Goal: Task Accomplishment & Management: Complete application form

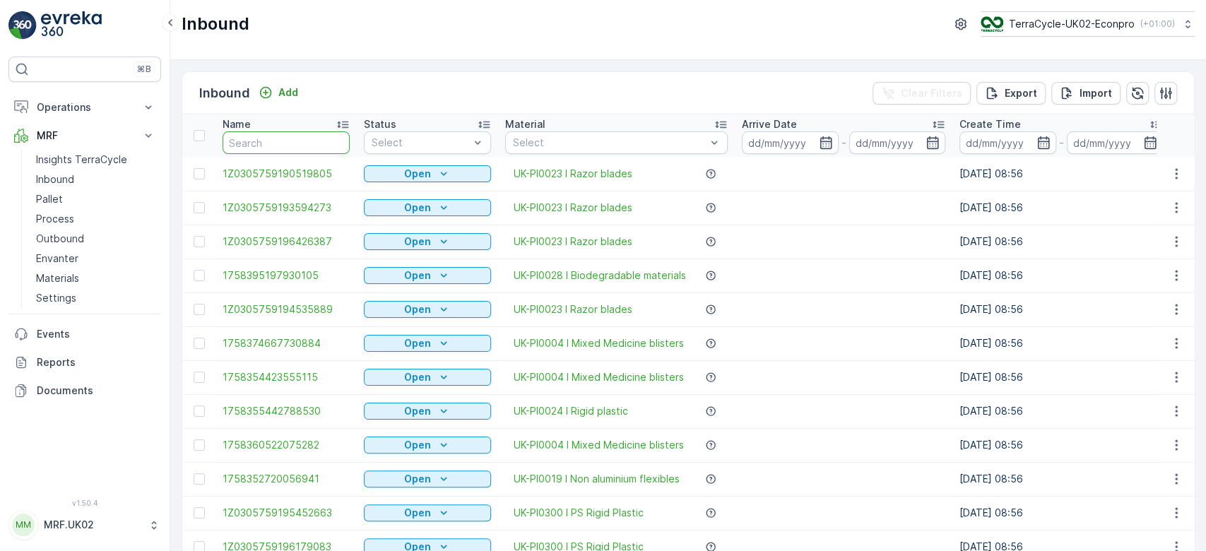
click at [271, 142] on input "text" at bounding box center [286, 142] width 127 height 23
click at [64, 194] on link "Pallet" at bounding box center [95, 199] width 131 height 20
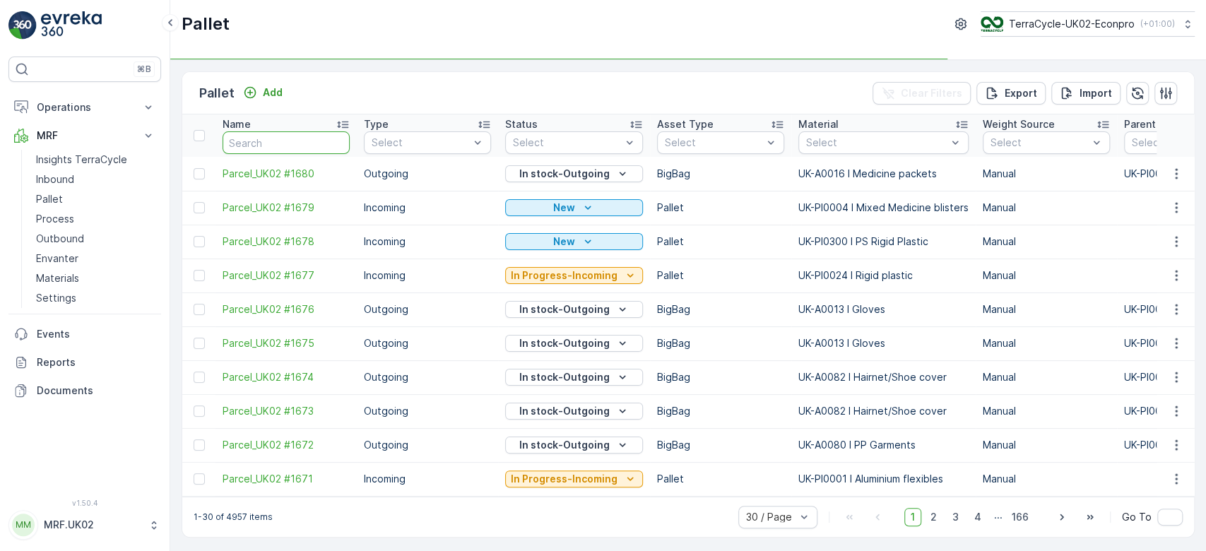
click at [264, 140] on input "text" at bounding box center [286, 142] width 127 height 23
type input "1546"
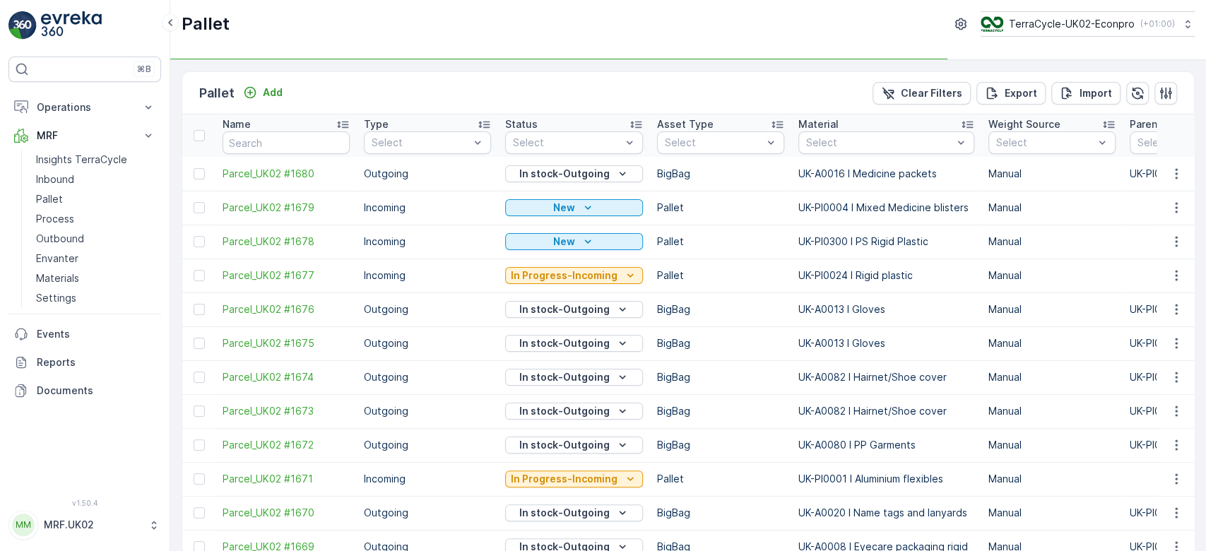
type input "1546"
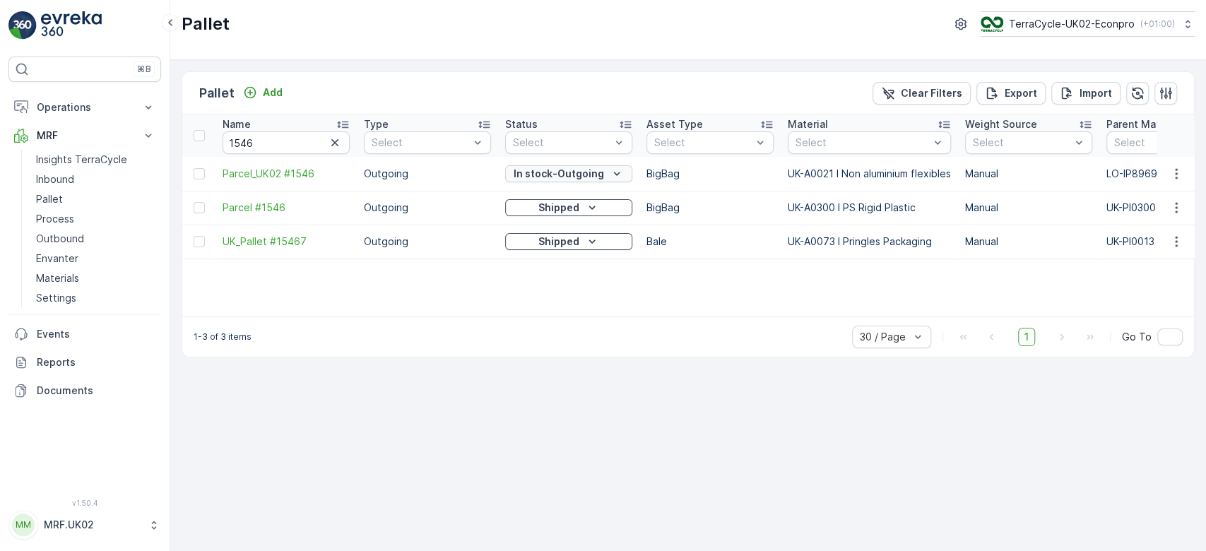
click at [606, 176] on div "In stock-Outgoing" at bounding box center [569, 174] width 116 height 14
click at [293, 172] on span "Parcel_UK02 #1546" at bounding box center [286, 174] width 127 height 14
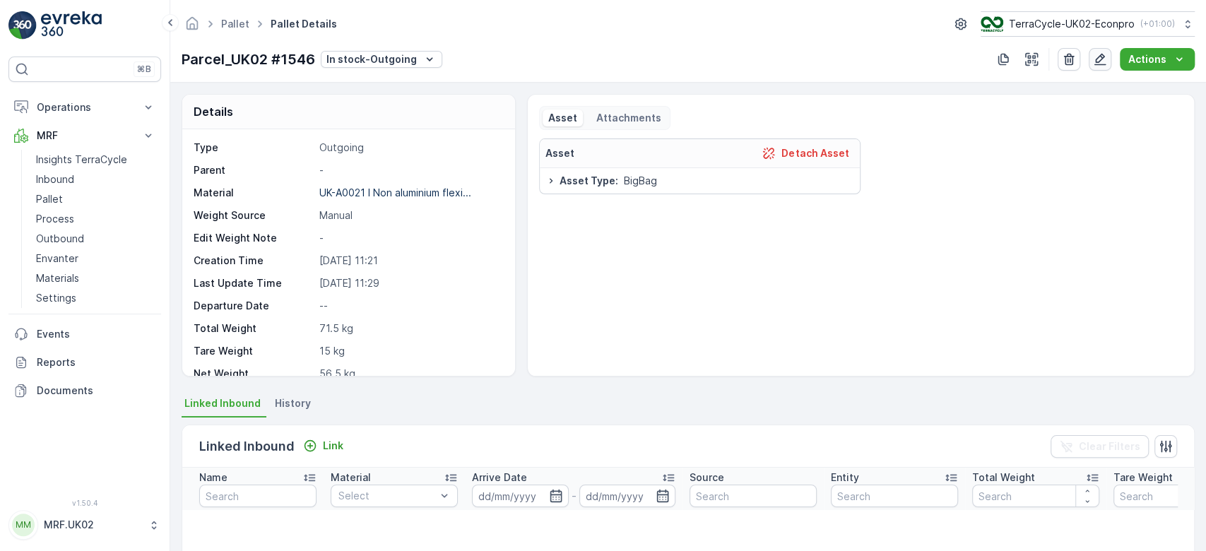
click at [1104, 52] on icon "button" at bounding box center [1100, 59] width 14 height 14
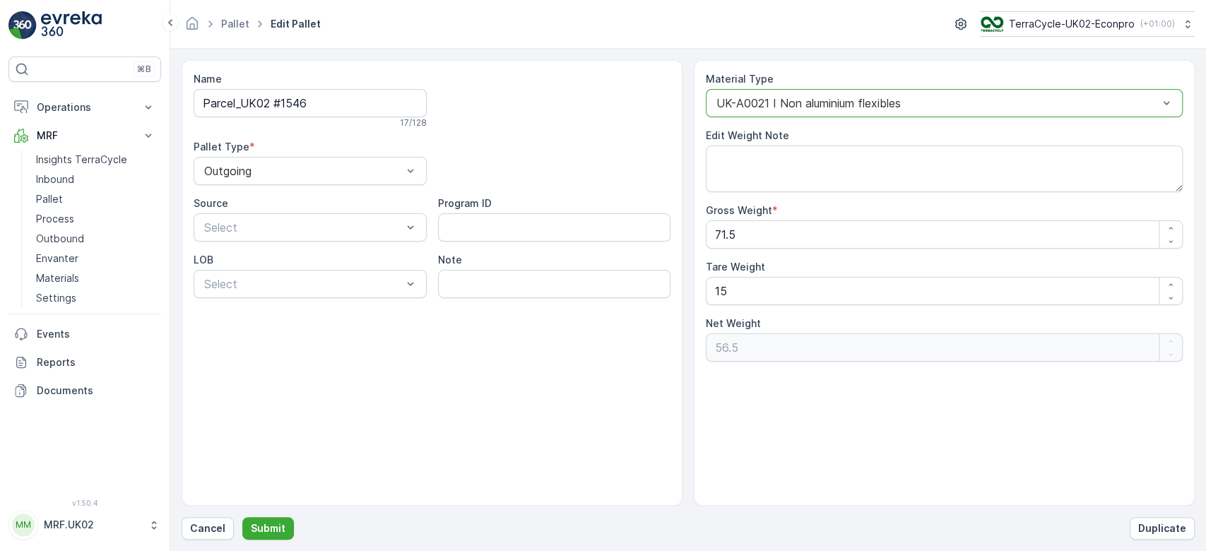
click at [763, 107] on div at bounding box center [937, 103] width 444 height 13
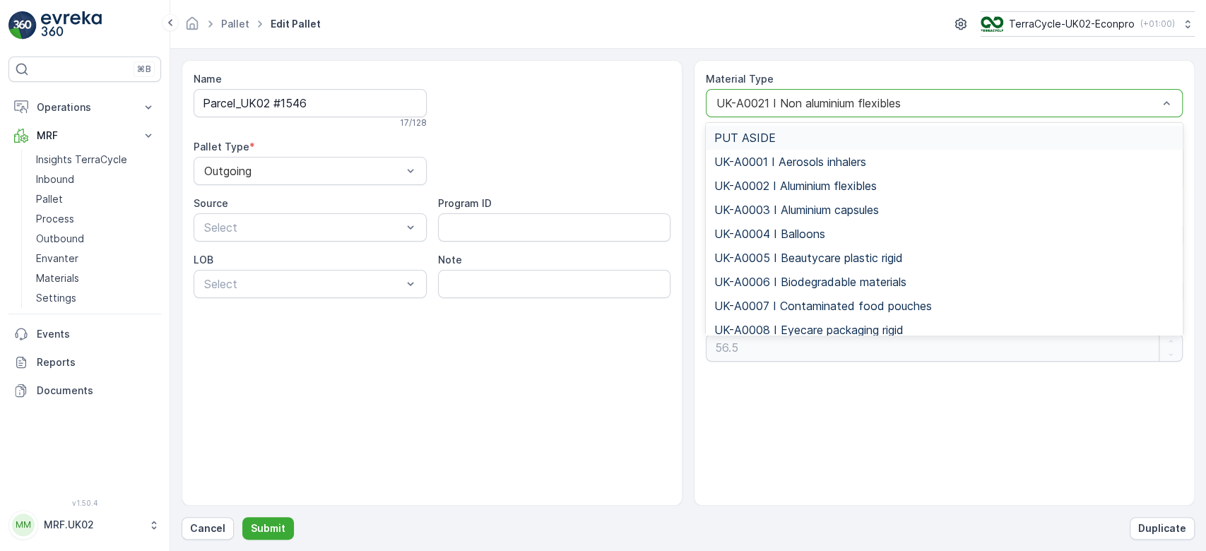
click at [771, 92] on div "UK-A0021 I Non aluminium flexibles" at bounding box center [944, 103] width 477 height 28
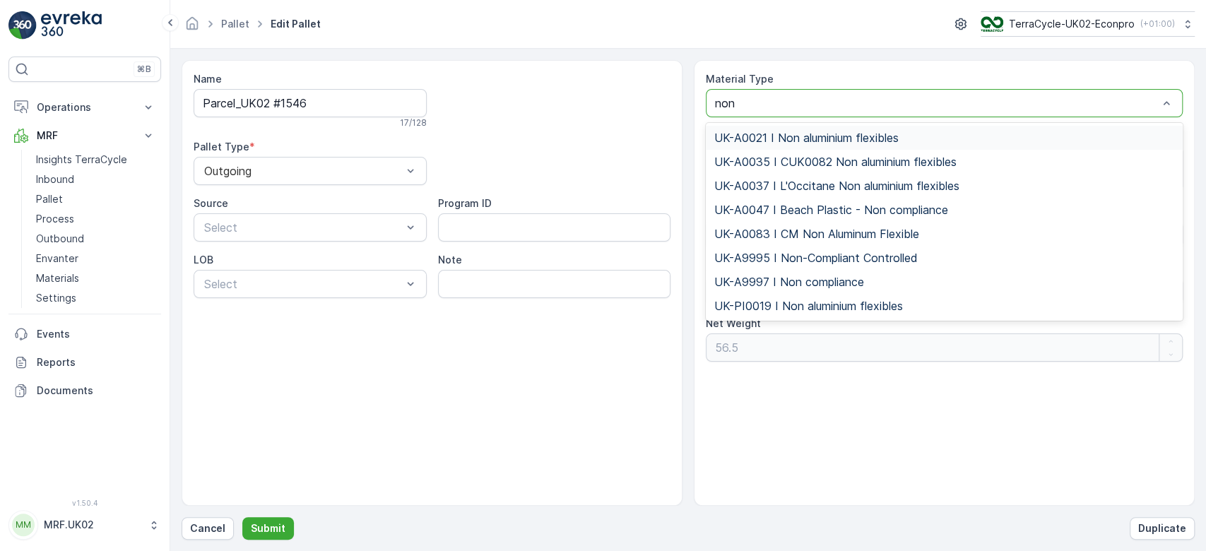
type input "non a"
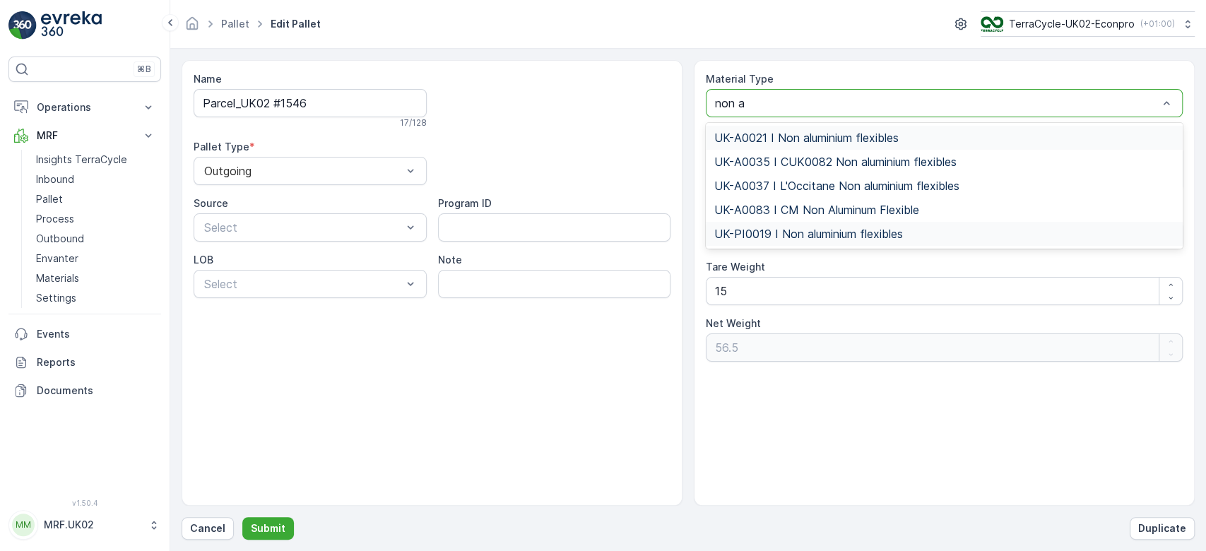
click at [801, 236] on span "UK-PI0019 I Non aluminium flexibles" at bounding box center [808, 234] width 189 height 13
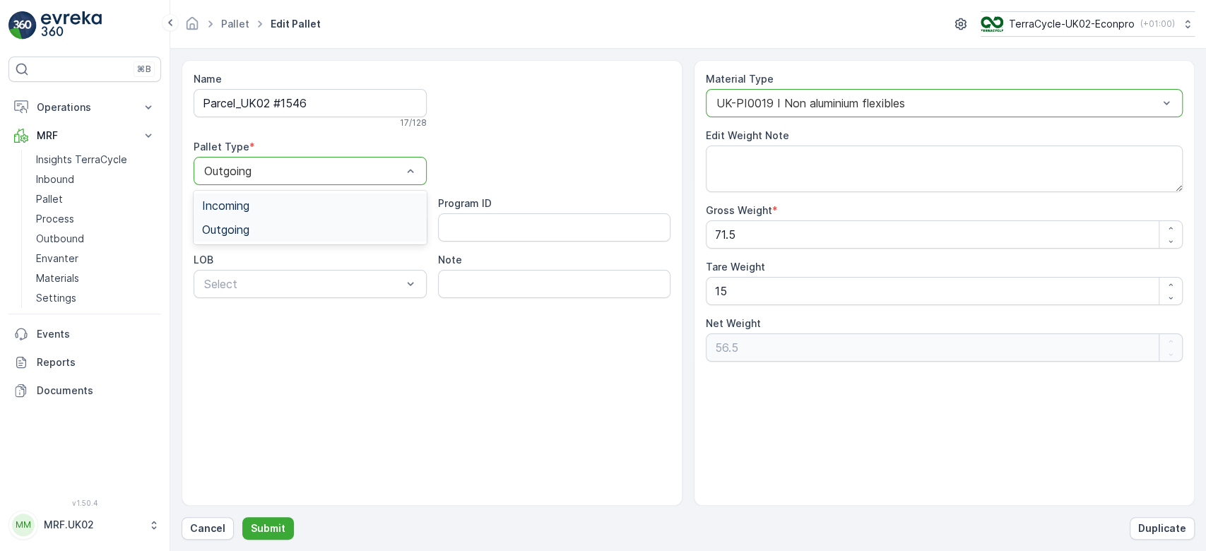
click at [399, 158] on div "Outgoing" at bounding box center [310, 171] width 233 height 28
click at [349, 206] on div "Incoming" at bounding box center [310, 205] width 216 height 13
click at [254, 525] on p "Submit" at bounding box center [268, 529] width 35 height 14
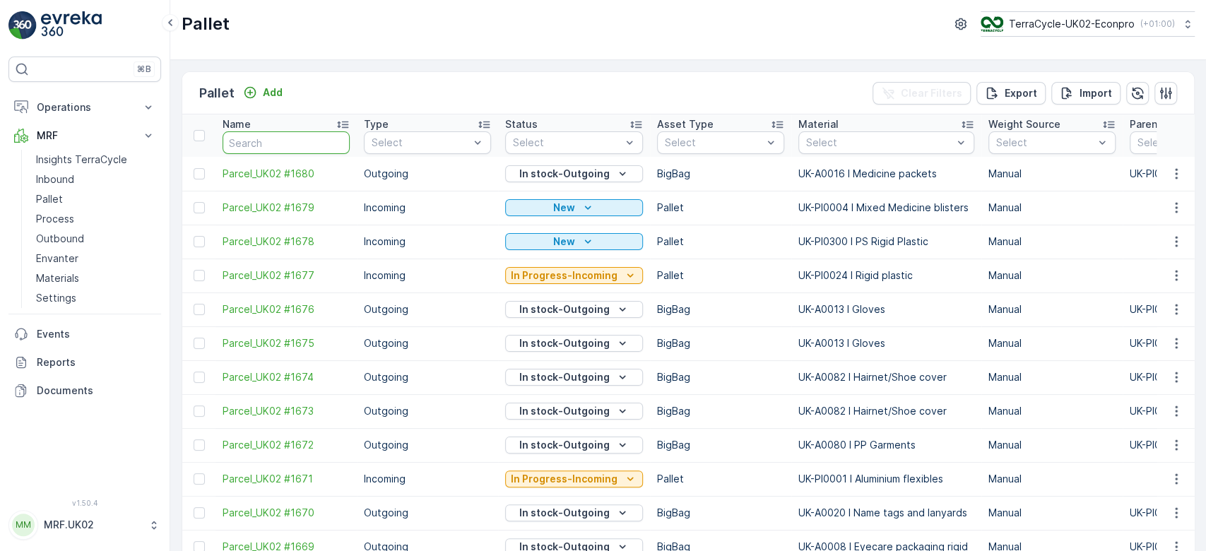
click at [284, 143] on input "text" at bounding box center [286, 142] width 127 height 23
type input "1546"
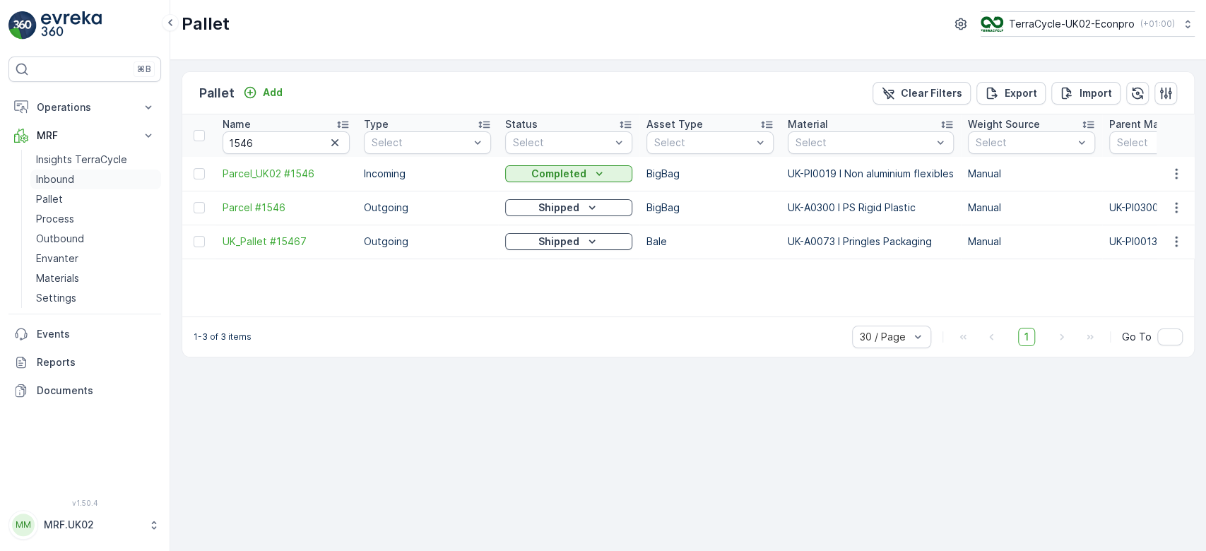
click at [76, 172] on link "Inbound" at bounding box center [95, 180] width 131 height 20
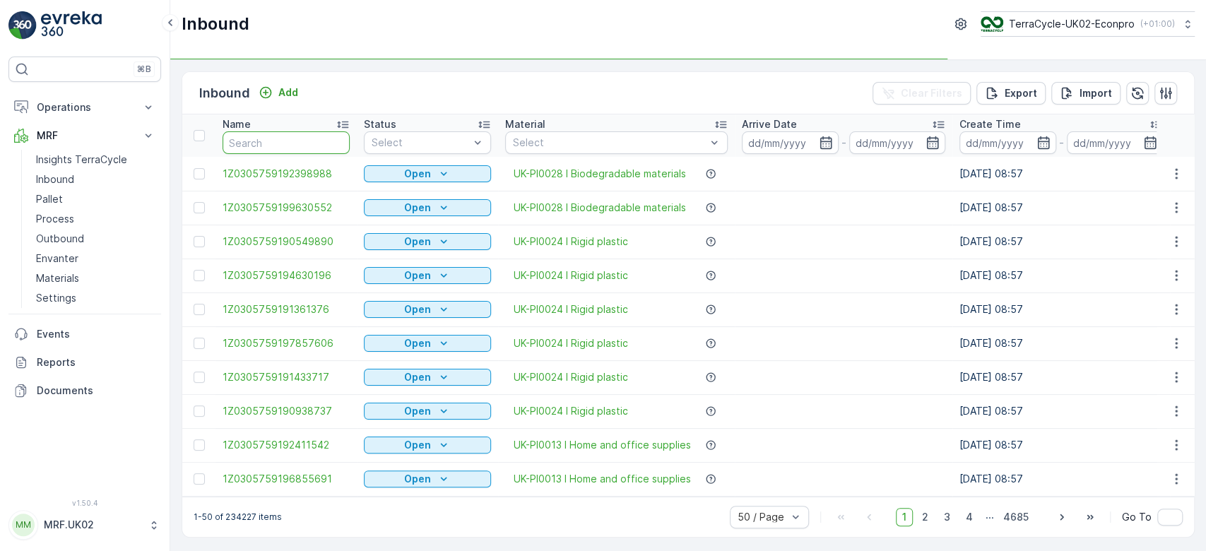
click at [279, 147] on input "text" at bounding box center [286, 142] width 127 height 23
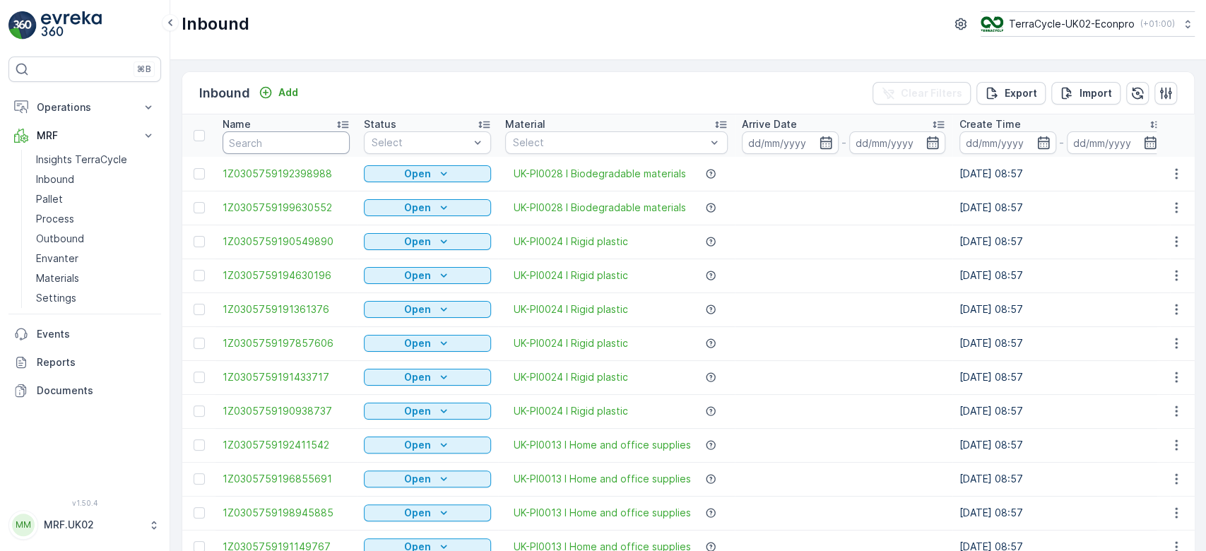
click at [264, 149] on input "text" at bounding box center [286, 142] width 127 height 23
type input "0660"
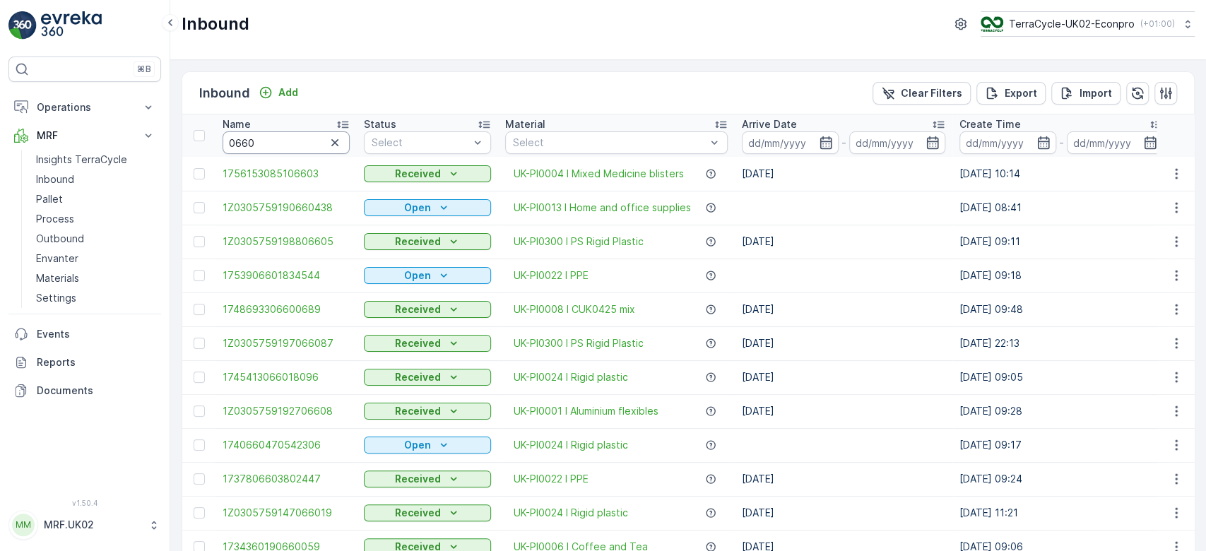
click at [226, 139] on input "0660" at bounding box center [286, 142] width 127 height 23
type input "890660"
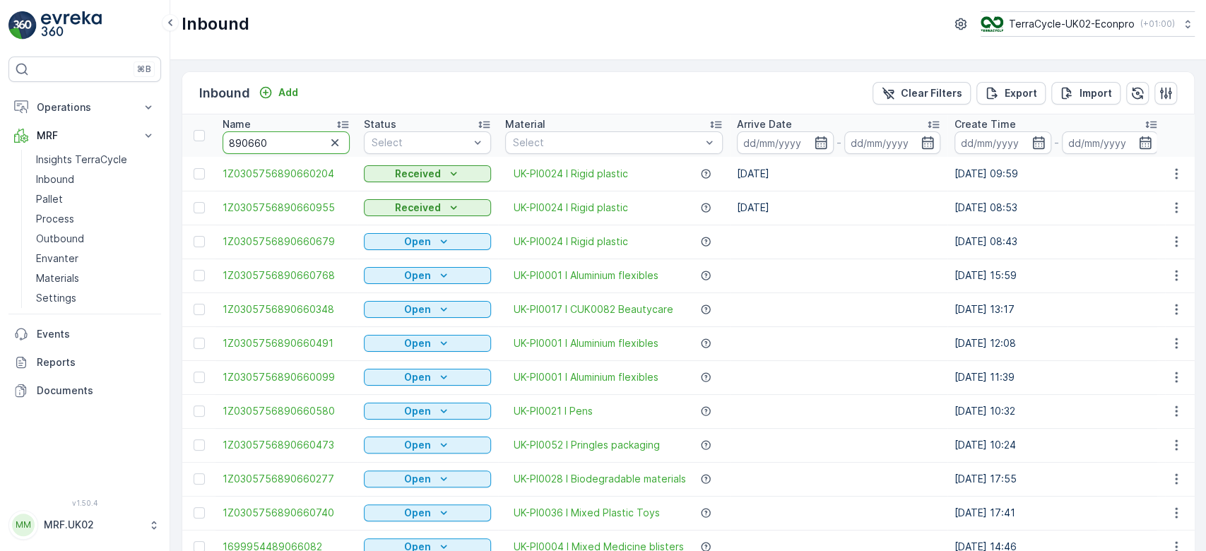
click at [226, 141] on input "890660" at bounding box center [286, 142] width 127 height 23
type input "35890660"
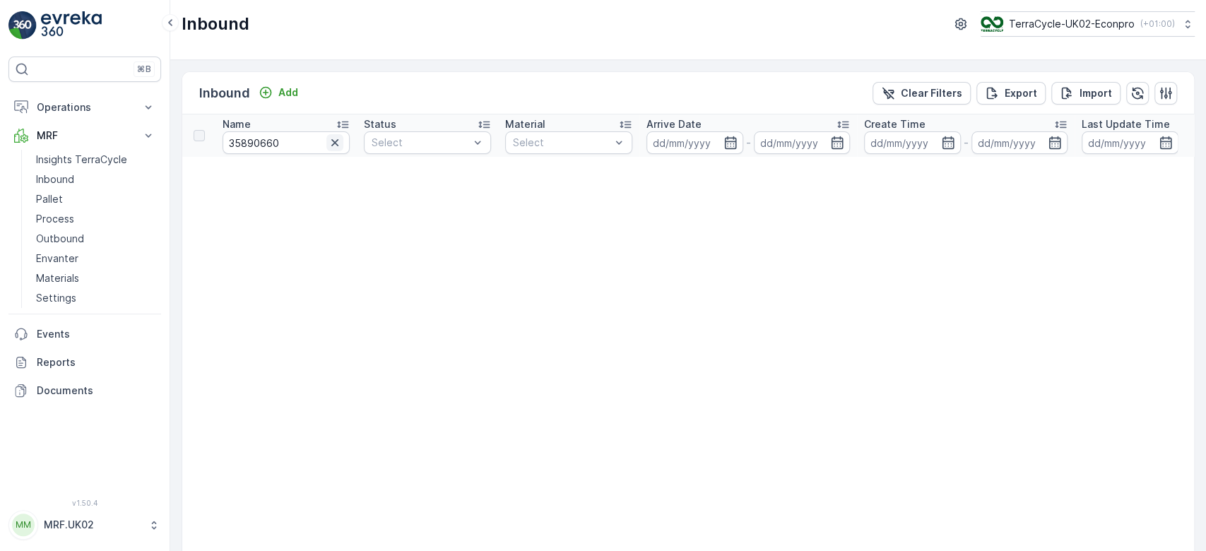
click at [335, 142] on icon "button" at bounding box center [334, 142] width 7 height 7
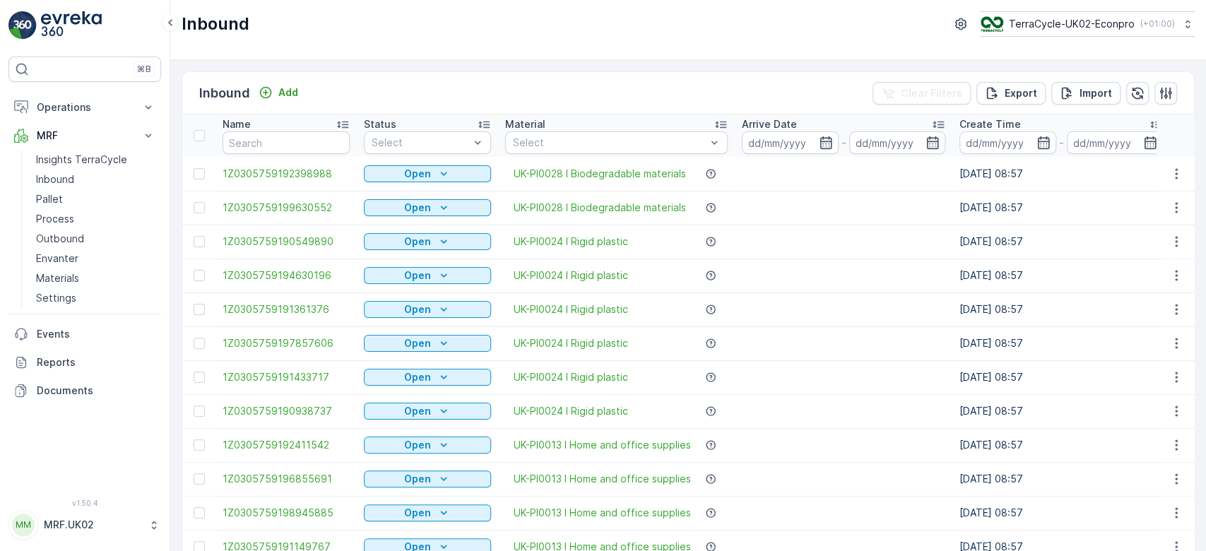
click at [304, 90] on div "Inbound Add Clear Filters Export Import" at bounding box center [688, 93] width 1012 height 42
click at [283, 86] on p "Add" at bounding box center [288, 93] width 20 height 14
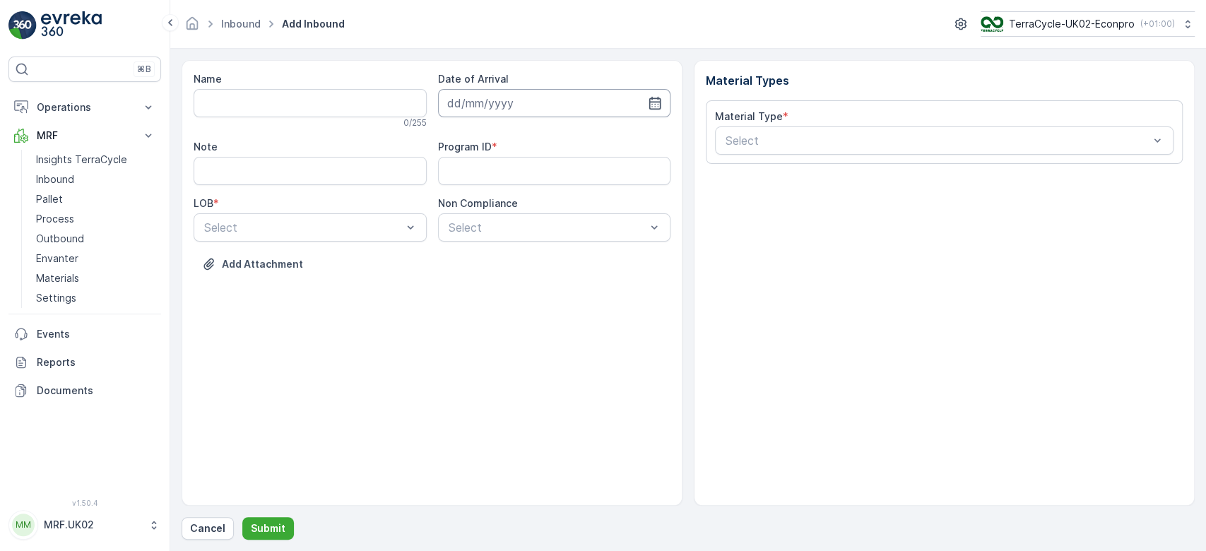
click at [497, 101] on input at bounding box center [554, 103] width 233 height 28
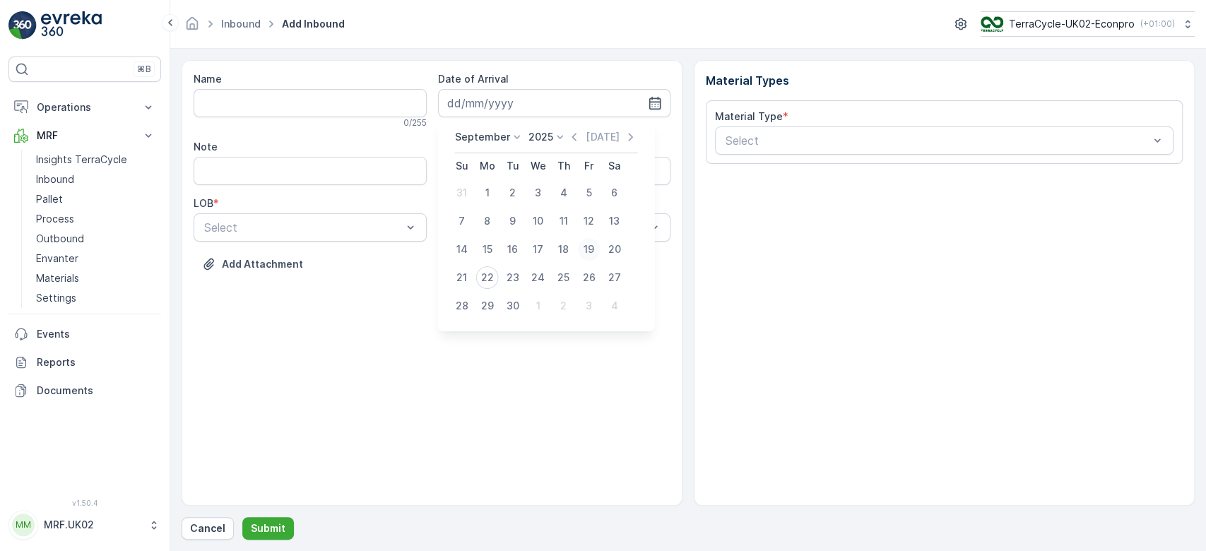
click at [594, 247] on div "19" at bounding box center [589, 249] width 23 height 23
type input "[DATE]"
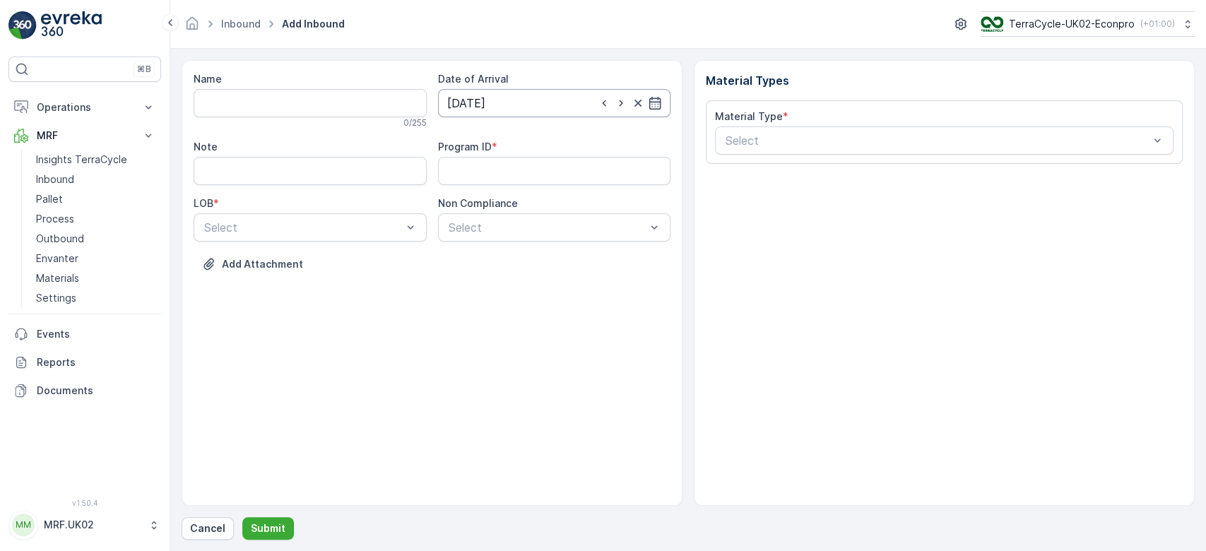
click at [511, 106] on input "[DATE]" at bounding box center [554, 103] width 233 height 28
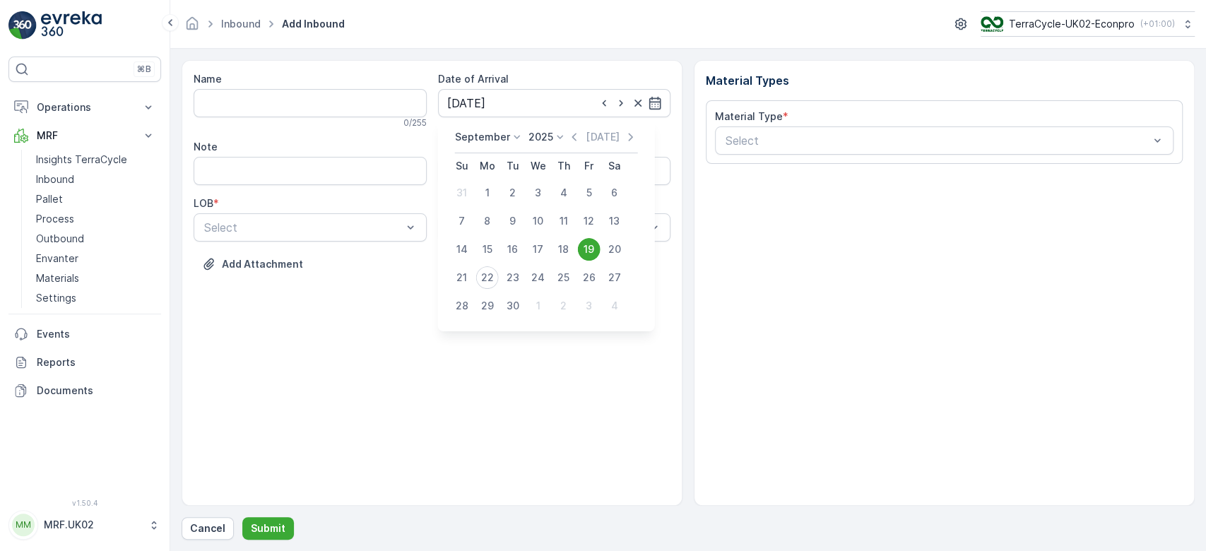
click at [588, 249] on div "19" at bounding box center [589, 249] width 23 height 23
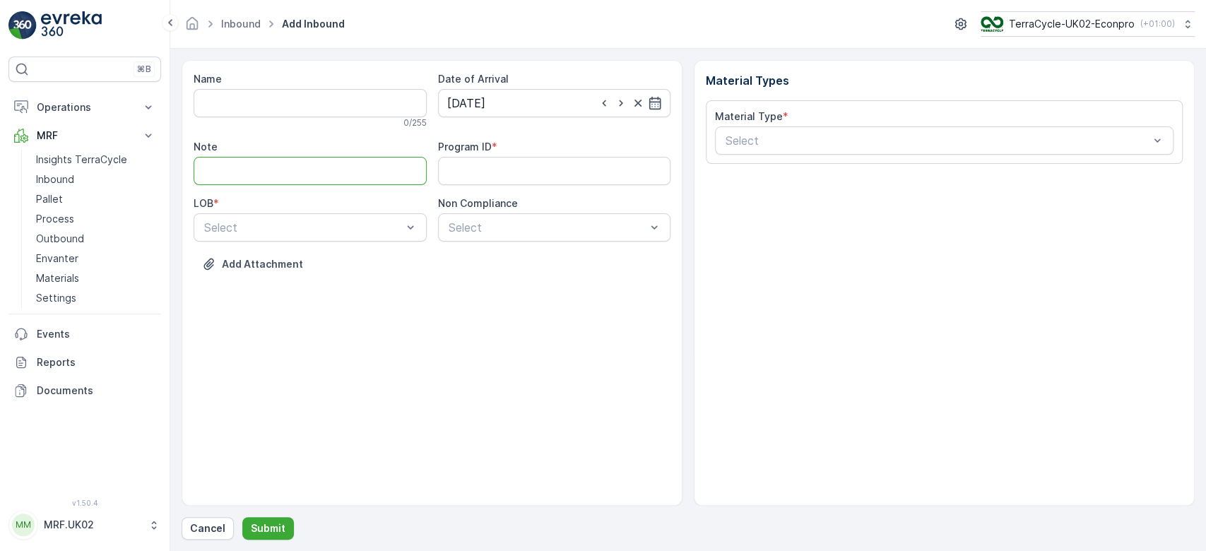
click at [230, 179] on input "Note" at bounding box center [310, 171] width 233 height 28
click at [259, 172] on input "Note" at bounding box center [310, 171] width 233 height 28
click at [534, 166] on ID "Program ID" at bounding box center [554, 171] width 233 height 28
type ID "fedex"
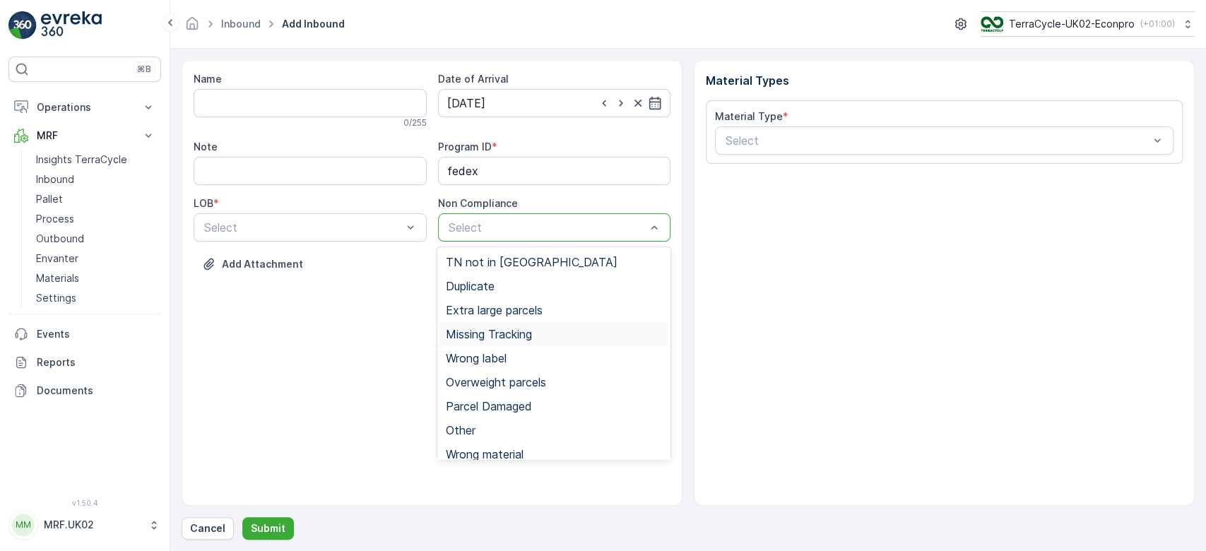
click at [522, 336] on span "Missing Tracking" at bounding box center [489, 334] width 86 height 13
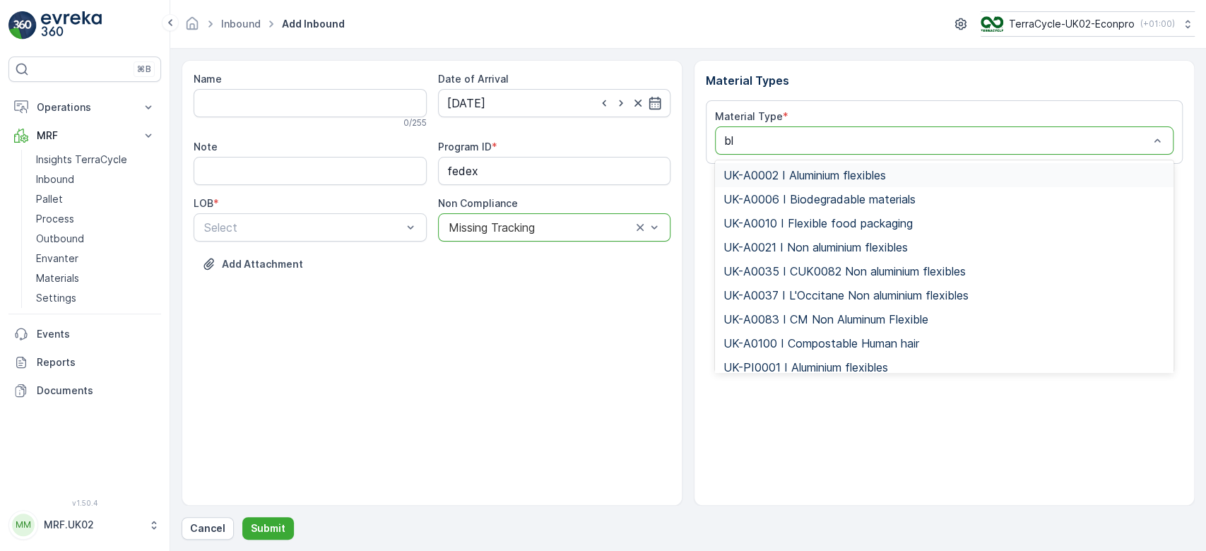
type input "bli"
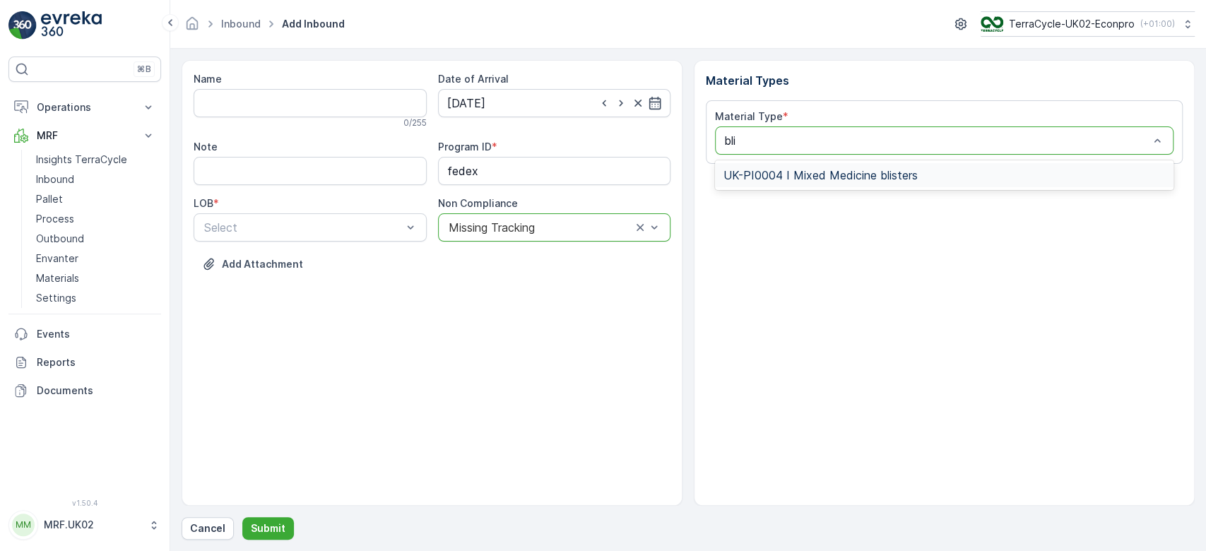
click at [804, 170] on span "UK-PI0004 I Mixed Medicine blisters" at bounding box center [821, 175] width 194 height 13
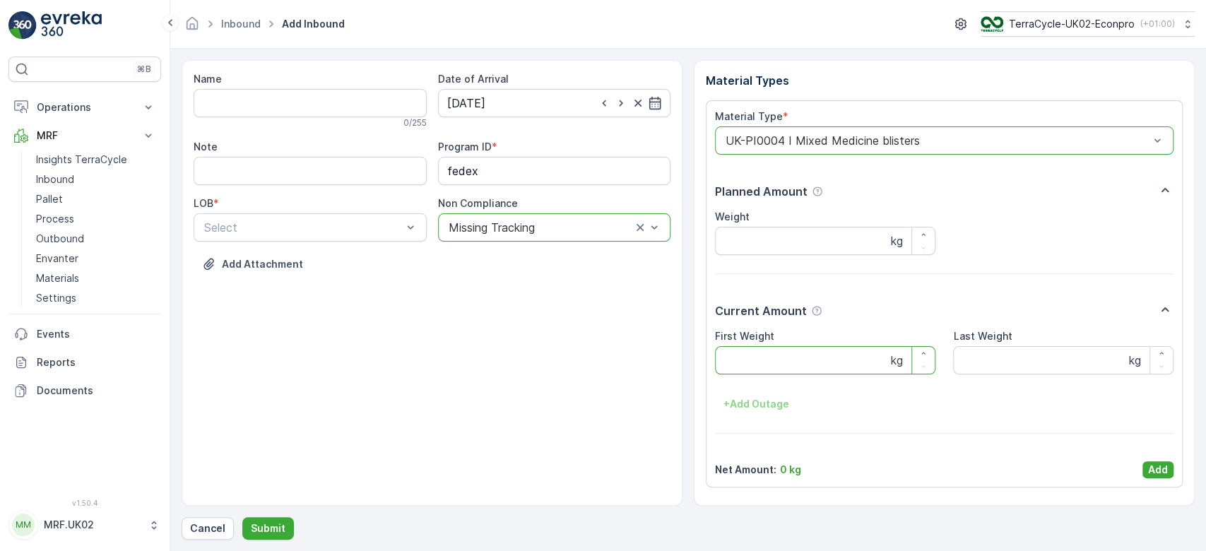
click at [765, 369] on Weight "First Weight" at bounding box center [825, 360] width 220 height 28
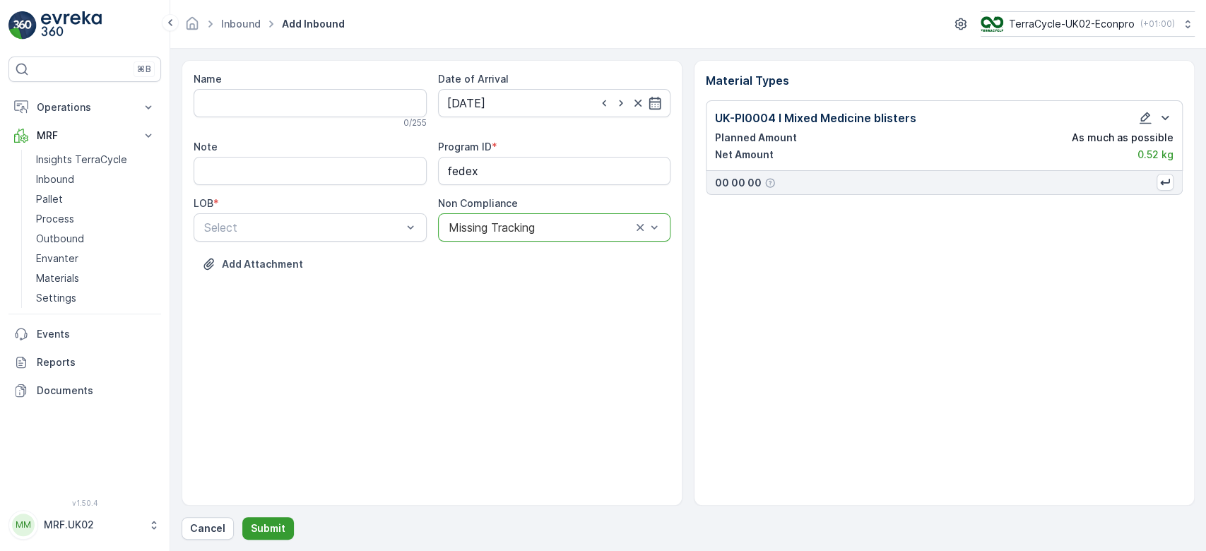
click at [272, 536] on button "Submit" at bounding box center [268, 528] width 52 height 23
type input "fedex"
click at [269, 523] on p "Submit" at bounding box center [268, 529] width 35 height 14
click at [243, 262] on div "NRP" at bounding box center [310, 262] width 216 height 13
click at [264, 526] on p "Submit" at bounding box center [268, 529] width 35 height 14
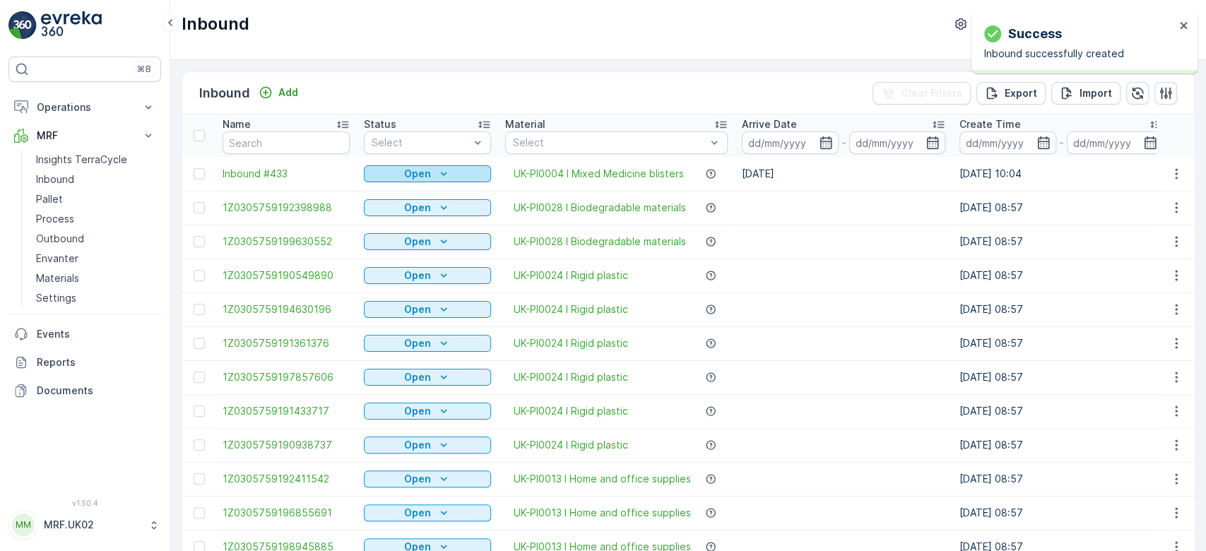
drag, startPoint x: 394, startPoint y: 189, endPoint x: 406, endPoint y: 178, distance: 16.5
click at [406, 178] on p "Open" at bounding box center [417, 174] width 27 height 14
click at [404, 217] on span "Scanned" at bounding box center [393, 214] width 42 height 14
